Goal: Find specific page/section: Find specific page/section

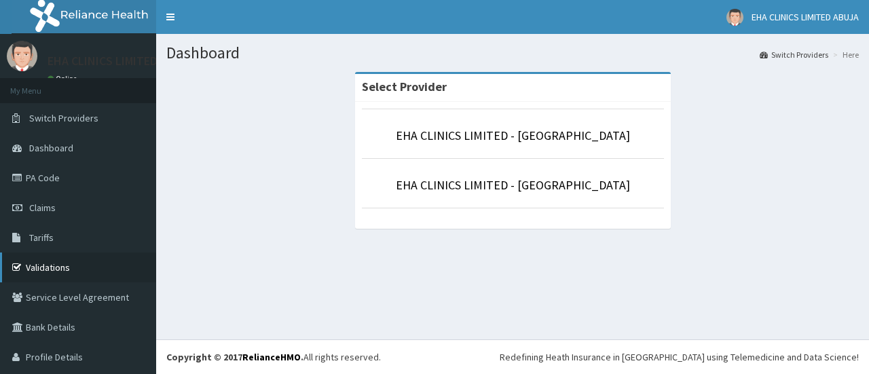
click at [52, 258] on link "Validations" at bounding box center [78, 268] width 156 height 30
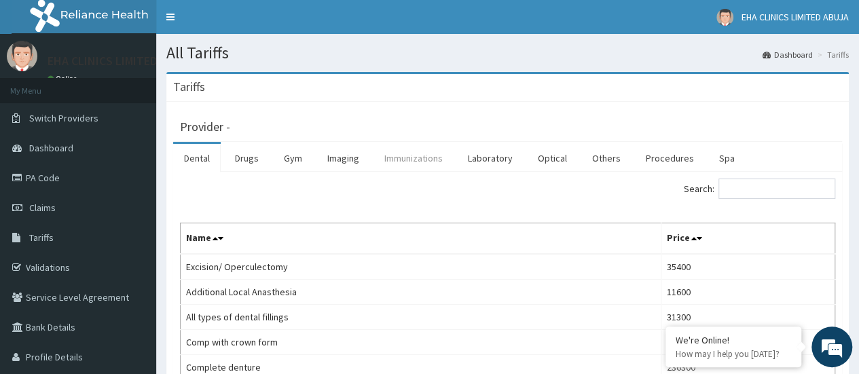
click at [422, 163] on link "Immunizations" at bounding box center [414, 158] width 80 height 29
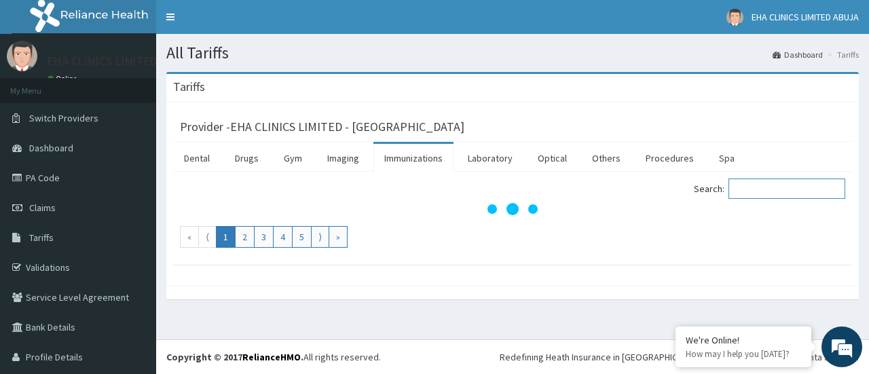
click at [746, 181] on input "Search:" at bounding box center [787, 189] width 117 height 20
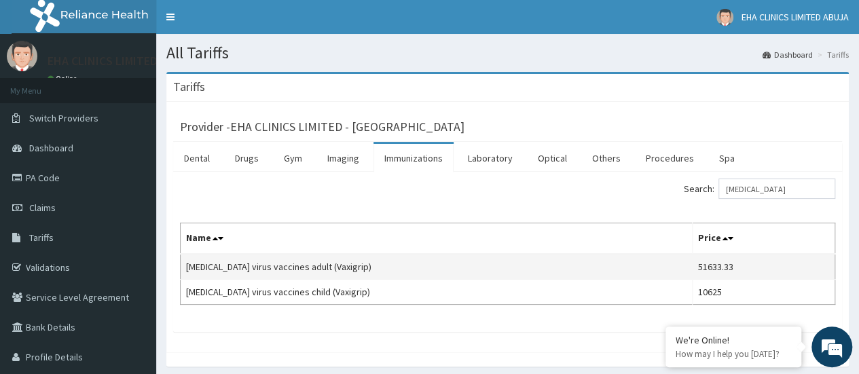
click at [417, 264] on td "Influenza virus vaccines adult (Vaxigrip)" at bounding box center [437, 267] width 512 height 26
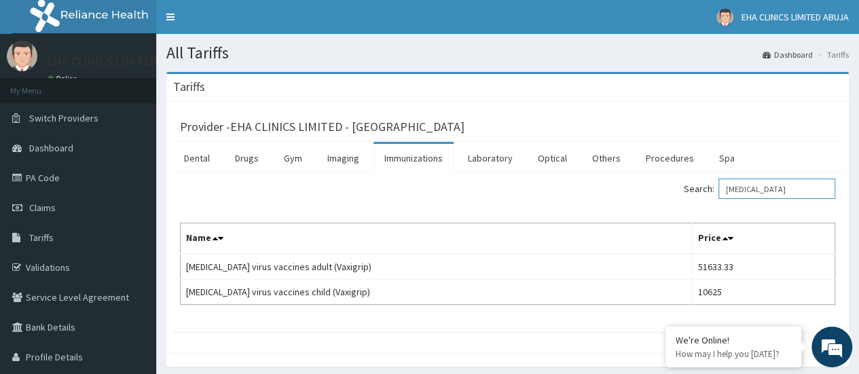
click at [808, 190] on input "influenza" at bounding box center [777, 189] width 117 height 20
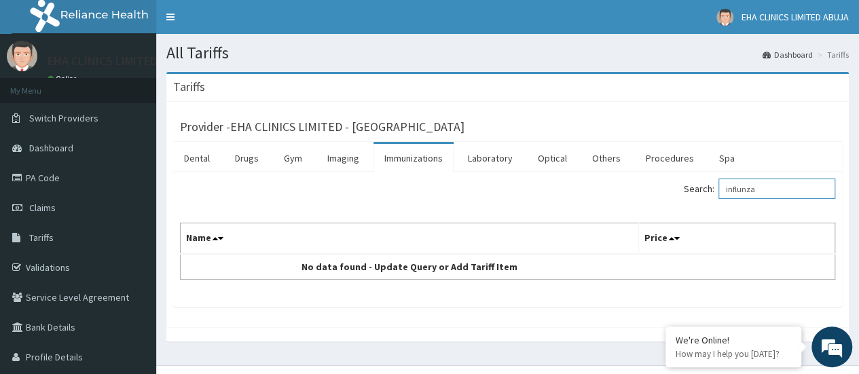
click at [777, 186] on input "influnza" at bounding box center [777, 189] width 117 height 20
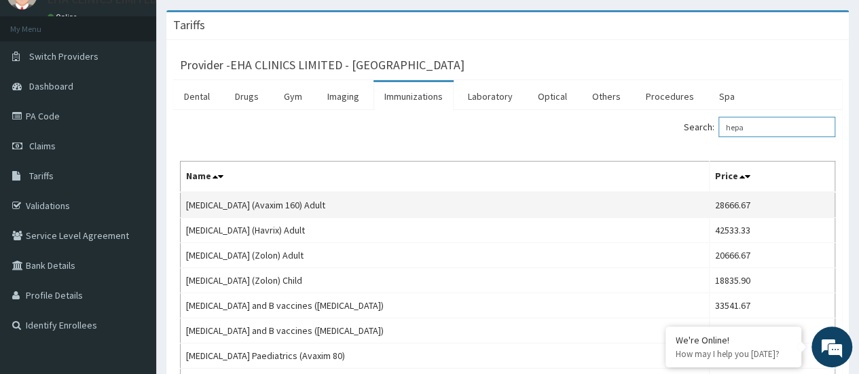
scroll to position [62, 0]
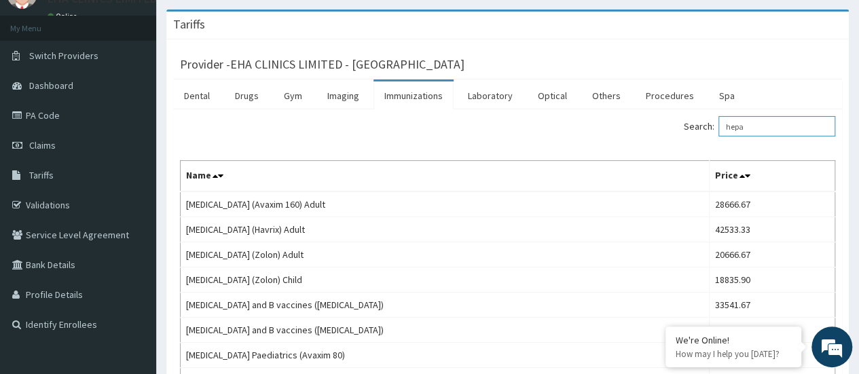
type input "hepa"
click at [249, 95] on link "Drugs" at bounding box center [247, 96] width 46 height 29
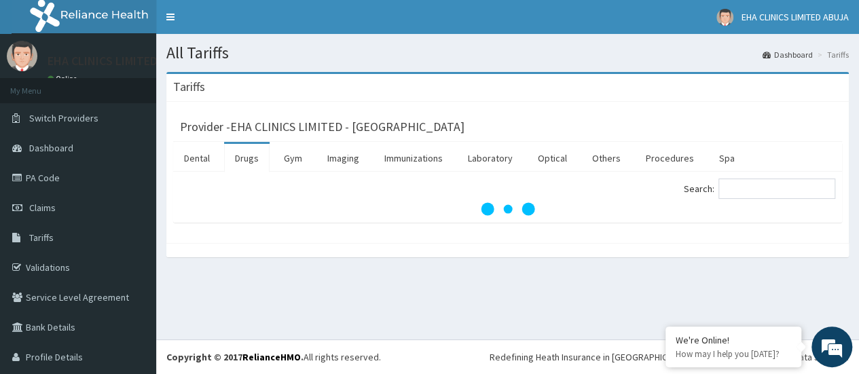
scroll to position [0, 0]
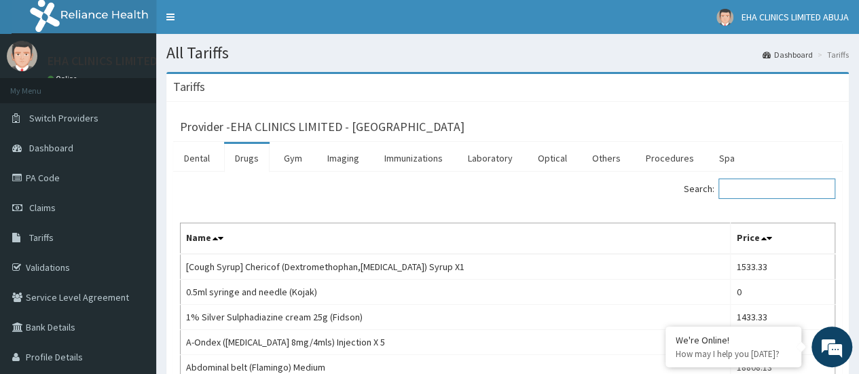
click at [748, 185] on input "Search:" at bounding box center [777, 189] width 117 height 20
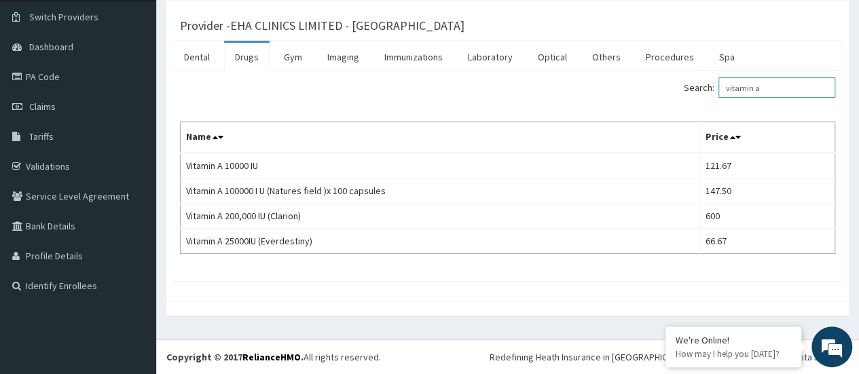
scroll to position [99, 0]
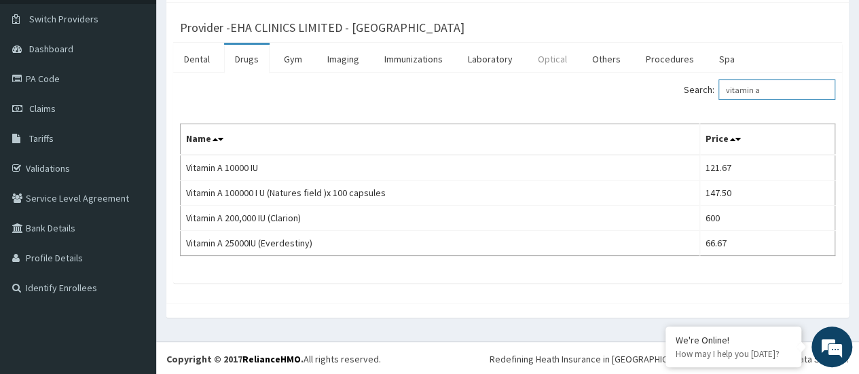
type input "vitamin a"
click at [61, 80] on link "PA Code" at bounding box center [78, 79] width 156 height 30
